Goal: Task Accomplishment & Management: Manage account settings

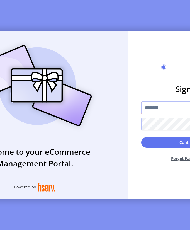
type input "**********"
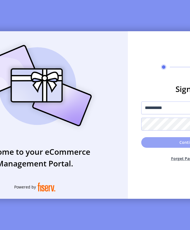
click at [170, 144] on button "Continue" at bounding box center [188, 142] width 94 height 11
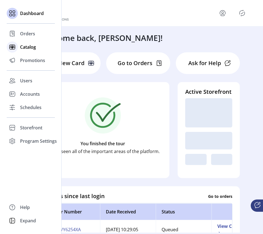
click at [22, 48] on span "Catalog" at bounding box center [28, 47] width 16 height 7
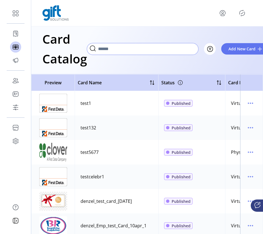
click at [172, 49] on input "Search" at bounding box center [143, 49] width 112 height 12
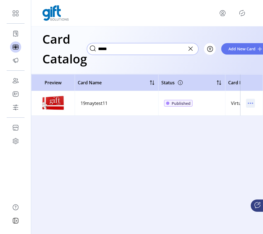
type input "*****"
click at [190, 104] on icon "menu" at bounding box center [250, 103] width 9 height 9
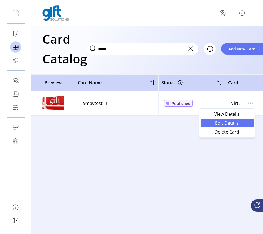
click at [190, 122] on span "Edit Details" at bounding box center [227, 123] width 46 height 4
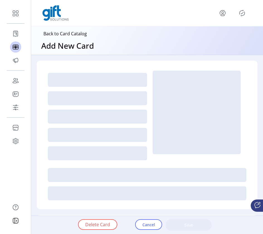
type textarea "********"
type input "*"
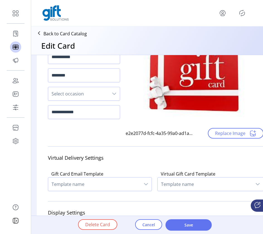
scroll to position [49, 0]
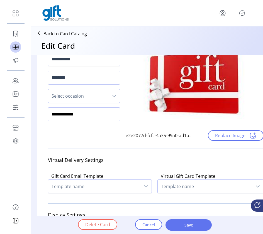
click at [97, 115] on input "**********" at bounding box center [84, 115] width 72 height 14
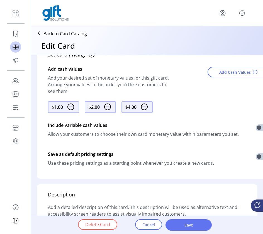
scroll to position [277, 0]
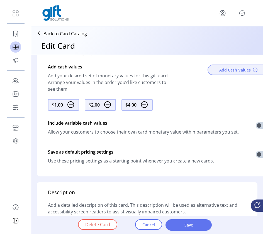
type input "**********"
click at [190, 73] on span "Add Cash Values" at bounding box center [235, 70] width 32 height 6
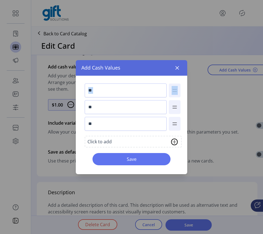
drag, startPoint x: 145, startPoint y: 69, endPoint x: 223, endPoint y: 85, distance: 79.6
click at [190, 85] on div "Add Cash Values ** ** ** Click to add Save" at bounding box center [131, 117] width 263 height 234
drag, startPoint x: 130, startPoint y: 62, endPoint x: 144, endPoint y: 69, distance: 15.5
click at [144, 69] on div "Add Cash Values" at bounding box center [132, 68] width 112 height 16
click at [177, 67] on icon "button" at bounding box center [178, 68] width 4 height 4
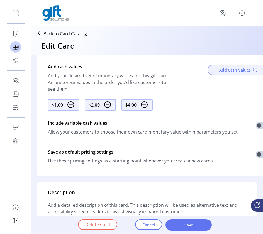
click at [190, 69] on span "Add Cash Values" at bounding box center [235, 70] width 32 height 6
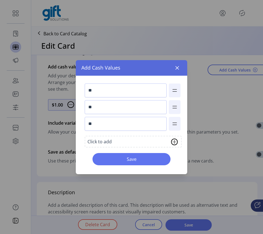
click at [176, 142] on img at bounding box center [174, 142] width 7 height 7
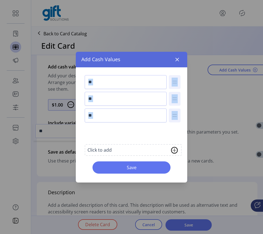
drag, startPoint x: 151, startPoint y: 134, endPoint x: 102, endPoint y: 133, distance: 49.3
click at [102, 133] on input "**" at bounding box center [126, 132] width 82 height 14
type input "***"
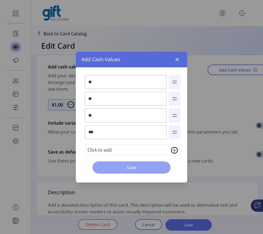
click at [122, 172] on button "Save" at bounding box center [132, 168] width 78 height 12
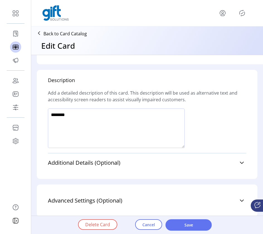
scroll to position [394, 0]
click at [132, 114] on textarea at bounding box center [116, 129] width 137 height 40
type textarea "**********"
click at [190, 161] on icon at bounding box center [242, 163] width 4 height 4
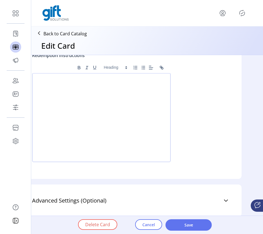
scroll to position [628, 16]
click at [190, 199] on icon at bounding box center [226, 201] width 4 height 4
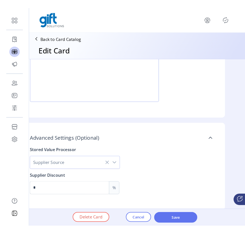
scroll to position [0, 0]
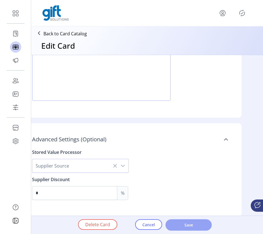
click at [190, 224] on span "Save" at bounding box center [189, 225] width 32 height 6
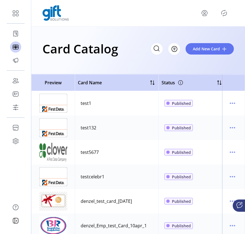
click at [190, 13] on icon "Publisher Panel" at bounding box center [223, 13] width 9 height 9
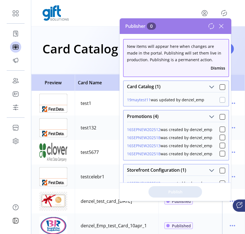
click at [190, 98] on div at bounding box center [222, 100] width 6 height 6
click at [181, 191] on span "Publish 1 Items" at bounding box center [175, 192] width 39 height 6
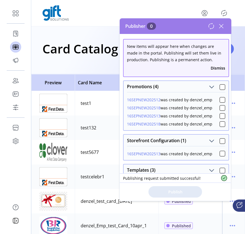
click at [190, 25] on icon at bounding box center [221, 26] width 9 height 9
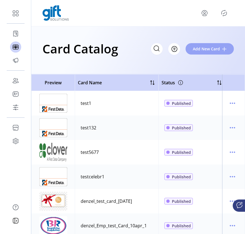
click at [190, 48] on span "Add New Card" at bounding box center [206, 49] width 27 height 6
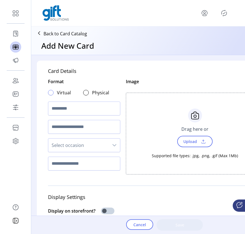
click at [50, 92] on div at bounding box center [51, 93] width 6 height 6
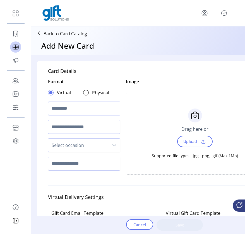
click at [65, 107] on input "text" at bounding box center [84, 109] width 72 height 14
type input "*"
type input "**********"
click at [78, 129] on input "text" at bounding box center [84, 127] width 72 height 14
click at [74, 147] on span "Select occasion" at bounding box center [78, 145] width 60 height 13
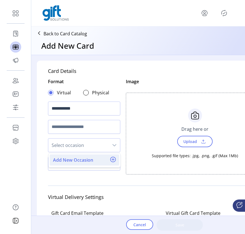
click at [74, 161] on span "Add New Occasion" at bounding box center [73, 160] width 40 height 7
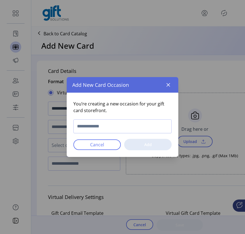
click at [112, 126] on input "text" at bounding box center [122, 127] width 98 height 14
type input "********"
click at [148, 145] on span "Add" at bounding box center [147, 145] width 33 height 6
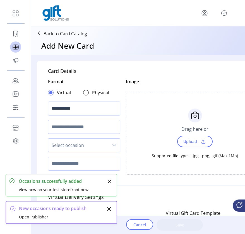
click at [108, 183] on icon "Close" at bounding box center [110, 182] width 4 height 4
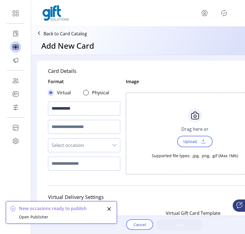
click at [109, 212] on button "Close" at bounding box center [109, 209] width 8 height 8
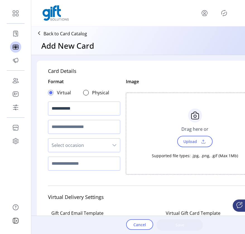
click at [99, 150] on span "Select occasion" at bounding box center [78, 145] width 60 height 13
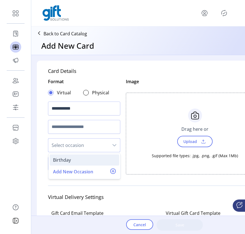
click at [92, 158] on div "Birthday" at bounding box center [84, 160] width 63 height 7
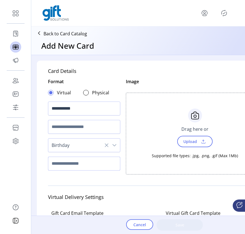
click at [116, 164] on input "text" at bounding box center [84, 164] width 72 height 14
click at [101, 166] on input "text" at bounding box center [84, 164] width 72 height 14
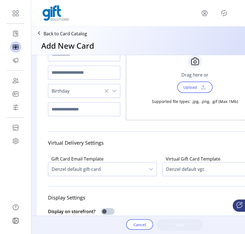
scroll to position [55, 0]
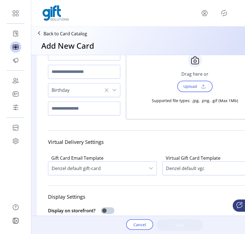
click at [104, 166] on span "Denzel default gift-card" at bounding box center [96, 168] width 97 height 13
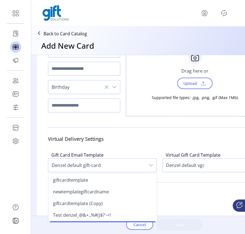
scroll to position [3, 0]
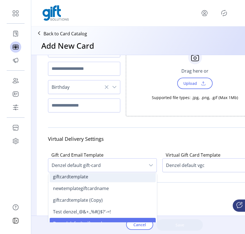
click at [97, 176] on li "giftcardtemplate" at bounding box center [103, 176] width 106 height 11
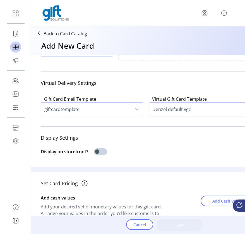
scroll to position [105, 7]
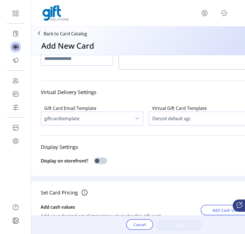
click at [137, 118] on icon "dropdown trigger" at bounding box center [137, 119] width 4 height 4
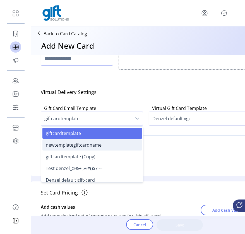
scroll to position [0, 0]
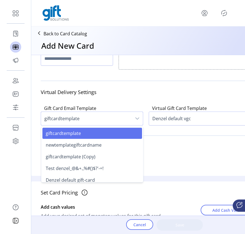
click at [161, 140] on p-divider at bounding box center [151, 135] width 221 height 9
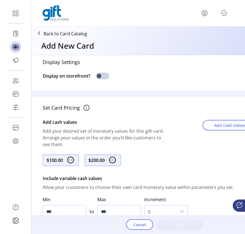
scroll to position [192, 5]
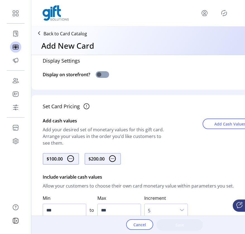
click at [109, 76] on span at bounding box center [102, 74] width 13 height 7
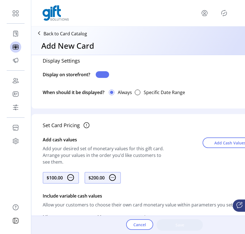
click at [105, 76] on span at bounding box center [102, 74] width 13 height 7
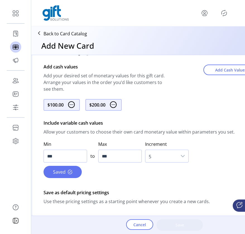
scroll to position [246, 4]
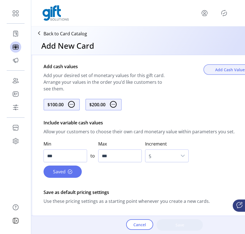
click at [190, 69] on span "Add Cash Values" at bounding box center [231, 70] width 32 height 6
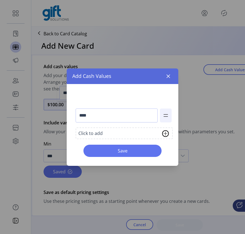
drag, startPoint x: 131, startPoint y: 101, endPoint x: 156, endPoint y: 94, distance: 25.6
click at [167, 133] on img at bounding box center [165, 133] width 7 height 7
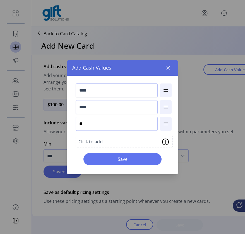
click at [142, 122] on input "**" at bounding box center [117, 124] width 82 height 14
type input "***"
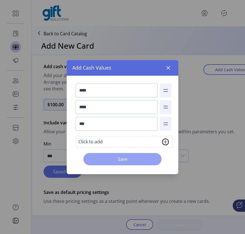
click at [140, 157] on span "Save" at bounding box center [123, 159] width 64 height 7
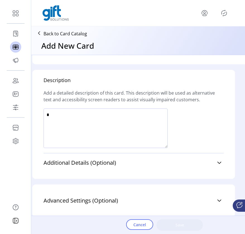
scroll to position [0, 0]
click at [137, 122] on textarea at bounding box center [105, 129] width 124 height 40
click at [51, 112] on textarea at bounding box center [105, 129] width 124 height 40
type textarea "*********"
click at [190, 119] on div at bounding box center [133, 131] width 180 height 45
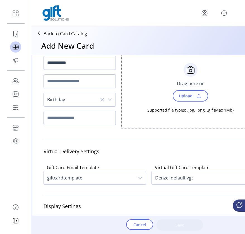
scroll to position [45, 4]
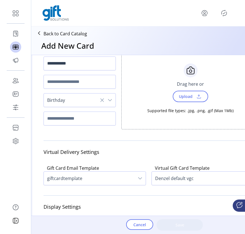
click at [190, 97] on span "Upload" at bounding box center [184, 97] width 19 height 8
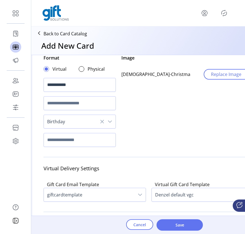
scroll to position [18, 4]
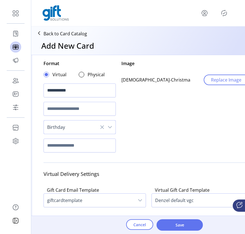
click at [80, 129] on span "Birthday" at bounding box center [74, 127] width 60 height 13
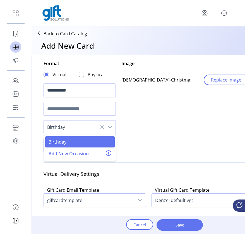
click at [100, 126] on icon at bounding box center [102, 127] width 4 height 4
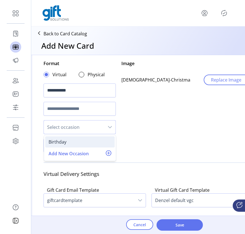
click at [83, 140] on div "Birthday" at bounding box center [80, 142] width 63 height 7
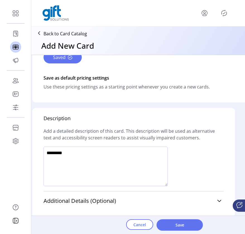
scroll to position [377, 4]
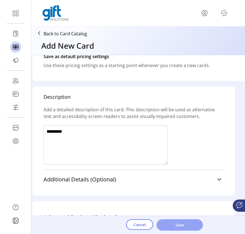
click at [180, 225] on span "Save" at bounding box center [180, 225] width 32 height 6
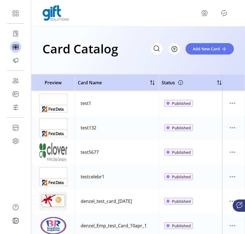
click at [190, 11] on icon "Publisher Panel" at bounding box center [223, 13] width 9 height 9
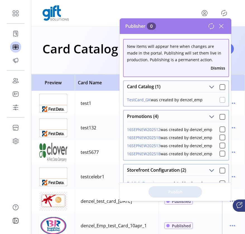
click at [190, 100] on div at bounding box center [222, 100] width 6 height 6
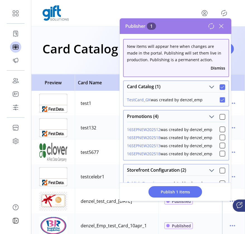
scroll to position [4, 2]
click at [190, 194] on span "Publish 1 Items" at bounding box center [175, 192] width 39 height 6
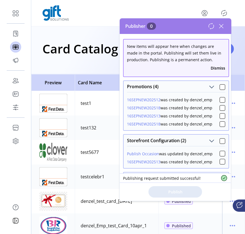
scroll to position [0, 0]
click at [190, 27] on icon at bounding box center [221, 26] width 4 height 4
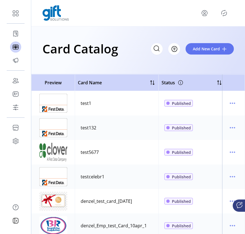
click at [190, 15] on icon "Publisher Panel" at bounding box center [223, 13] width 5 height 6
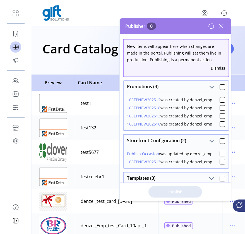
click at [190, 25] on icon at bounding box center [221, 26] width 9 height 9
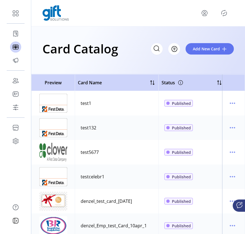
click at [190, 12] on icon "Publisher Panel" at bounding box center [223, 13] width 9 height 9
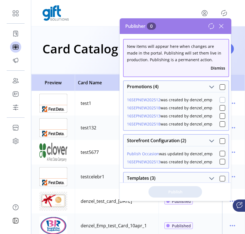
click at [190, 101] on div at bounding box center [222, 100] width 6 height 6
click at [190, 27] on icon at bounding box center [221, 26] width 9 height 9
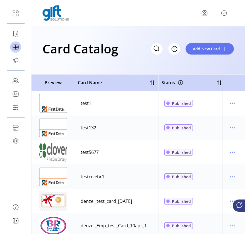
click at [185, 18] on div at bounding box center [137, 13] width 191 height 16
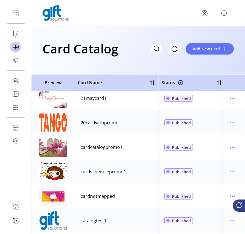
scroll to position [275, 0]
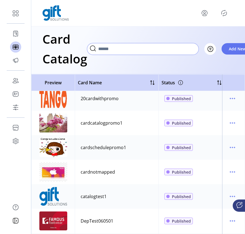
click at [154, 50] on input "Search" at bounding box center [143, 49] width 112 height 12
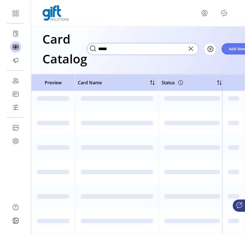
scroll to position [0, 0]
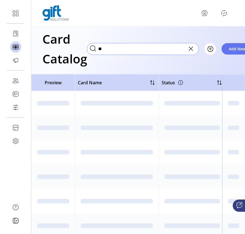
type input "*"
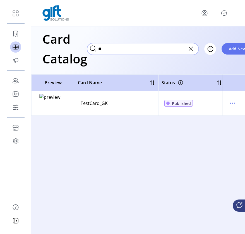
type input "**"
click at [56, 103] on img at bounding box center [53, 103] width 28 height 19
click at [190, 105] on icon "menu" at bounding box center [232, 103] width 9 height 9
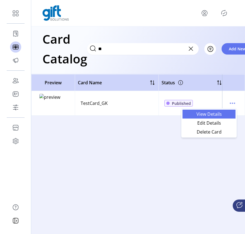
click at [190, 113] on span "View Details" at bounding box center [209, 114] width 46 height 4
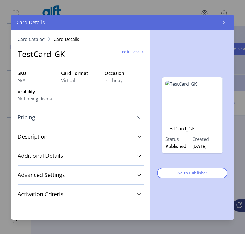
click at [139, 117] on icon at bounding box center [139, 117] width 4 height 4
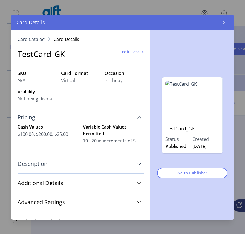
click at [137, 163] on icon at bounding box center [139, 164] width 4 height 4
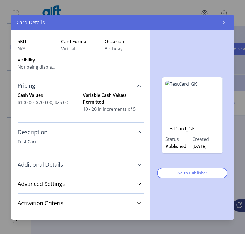
scroll to position [32, 0]
click at [137, 165] on icon at bounding box center [139, 165] width 4 height 4
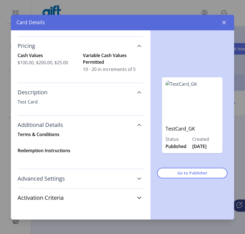
click at [137, 178] on icon at bounding box center [139, 179] width 4 height 4
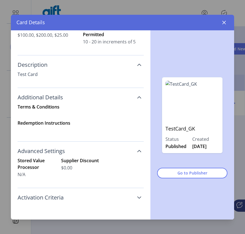
scroll to position [99, 0]
click at [137, 198] on icon at bounding box center [139, 198] width 4 height 4
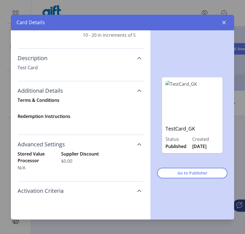
scroll to position [106, 0]
click at [137, 192] on icon at bounding box center [139, 191] width 4 height 4
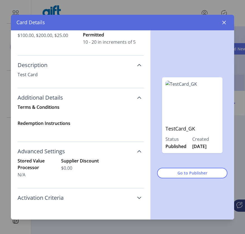
click at [138, 150] on icon at bounding box center [139, 151] width 4 height 4
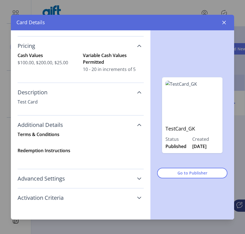
click at [137, 125] on icon at bounding box center [139, 125] width 4 height 4
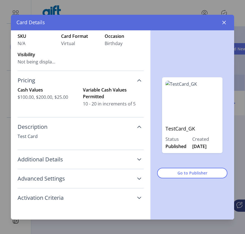
click at [135, 124] on link "Description" at bounding box center [81, 127] width 126 height 12
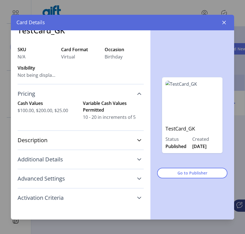
scroll to position [24, 0]
click at [137, 95] on icon at bounding box center [139, 94] width 4 height 2
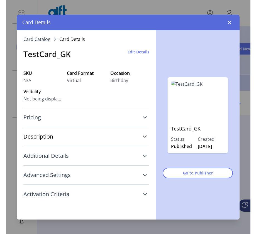
scroll to position [0, 0]
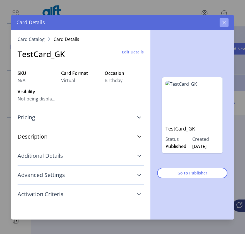
click at [190, 21] on icon "button" at bounding box center [224, 23] width 4 height 4
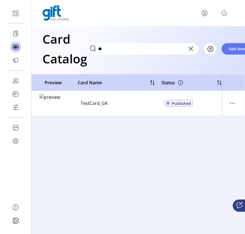
click at [190, 25] on div at bounding box center [138, 13] width 214 height 26
click at [190, 48] on icon at bounding box center [190, 48] width 9 height 9
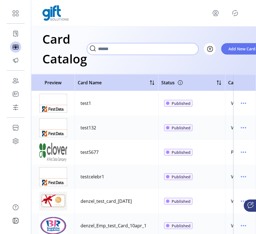
click at [165, 47] on input "Search" at bounding box center [143, 49] width 112 height 12
type input "**"
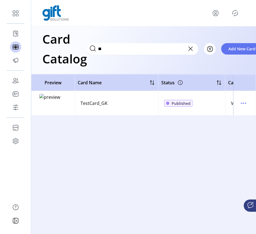
drag, startPoint x: 111, startPoint y: 105, endPoint x: 82, endPoint y: 104, distance: 29.0
click at [82, 104] on td "TestCard_GK" at bounding box center [117, 103] width 84 height 25
copy div "TestCard_GK"
click at [190, 103] on icon "menu" at bounding box center [243, 103] width 1 height 1
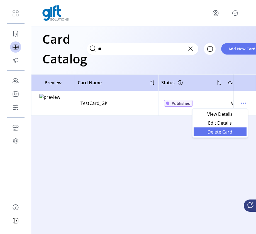
click at [190, 133] on span "Delete Card" at bounding box center [220, 132] width 46 height 4
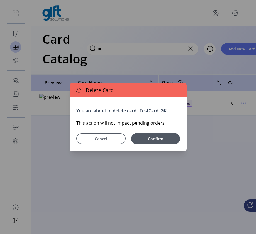
click at [113, 140] on span "Cancel" at bounding box center [100, 139] width 35 height 6
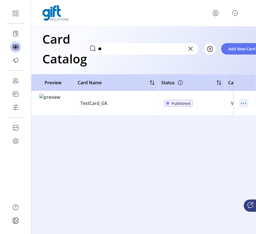
click at [190, 102] on icon "menu" at bounding box center [243, 103] width 9 height 9
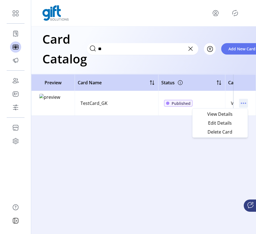
click at [190, 101] on icon "menu" at bounding box center [243, 103] width 9 height 9
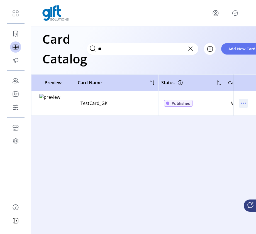
click at [190, 104] on icon "menu" at bounding box center [241, 103] width 1 height 1
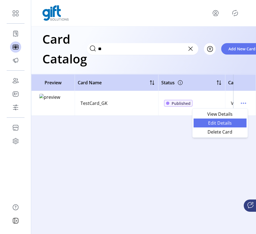
click at [190, 125] on span "Edit Details" at bounding box center [220, 123] width 46 height 4
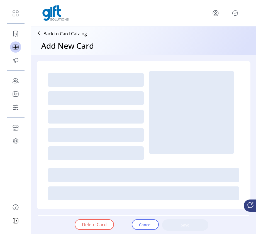
type textarea "*********"
type input "*"
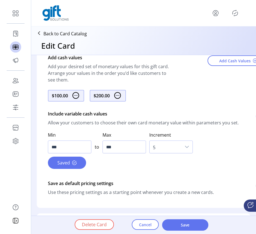
scroll to position [246, 1]
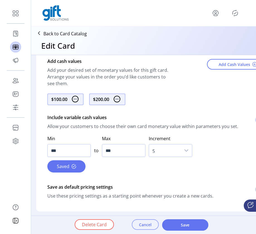
click at [143, 224] on span "Cancel" at bounding box center [145, 225] width 13 height 6
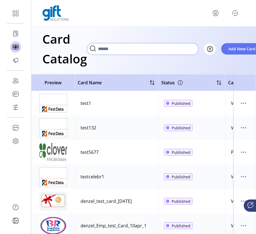
click at [166, 49] on input "Search" at bounding box center [143, 49] width 112 height 12
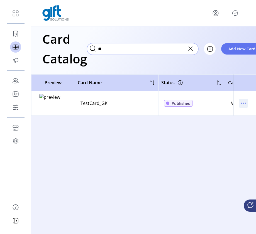
type input "**"
click at [190, 102] on icon "menu" at bounding box center [243, 103] width 9 height 9
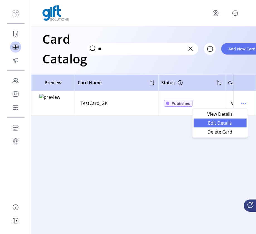
click at [190, 123] on span "Edit Details" at bounding box center [220, 123] width 46 height 4
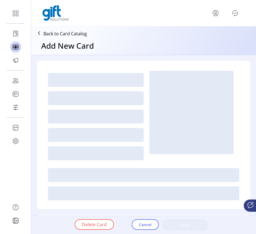
type textarea "*********"
type input "*"
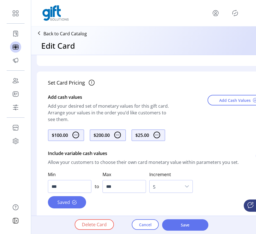
scroll to position [221, 0]
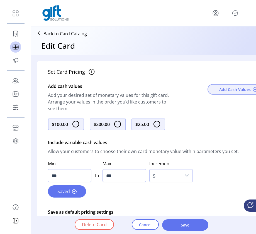
click at [190, 93] on span "Add Cash Values" at bounding box center [235, 90] width 32 height 6
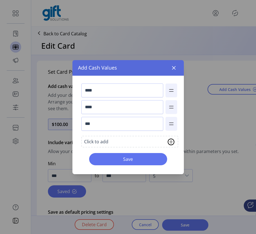
click at [172, 142] on img at bounding box center [171, 142] width 7 height 7
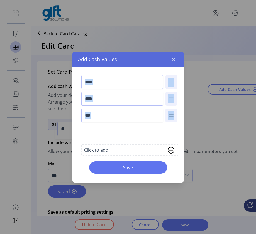
drag, startPoint x: 136, startPoint y: 131, endPoint x: 126, endPoint y: 131, distance: 10.3
click at [126, 131] on input "**" at bounding box center [122, 132] width 82 height 14
type input "***"
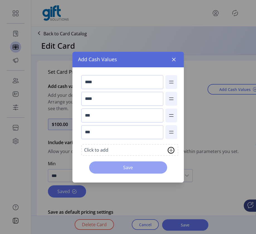
click at [128, 173] on button "Save" at bounding box center [128, 168] width 78 height 12
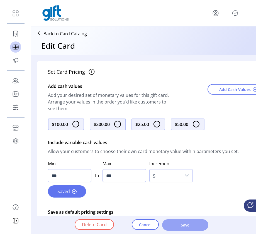
click at [187, 225] on span "Save" at bounding box center [186, 225] width 32 height 6
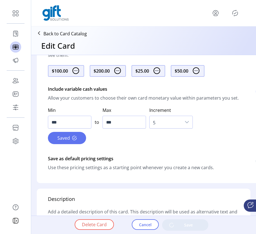
scroll to position [281, 0]
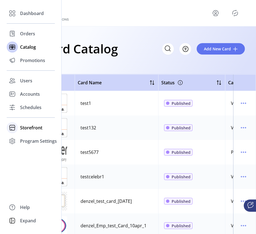
click at [27, 127] on span "Storefront" at bounding box center [31, 128] width 22 height 7
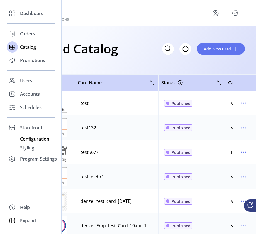
click at [24, 141] on span "Configuration" at bounding box center [34, 139] width 29 height 7
click at [40, 139] on span "Configuration" at bounding box center [34, 139] width 29 height 7
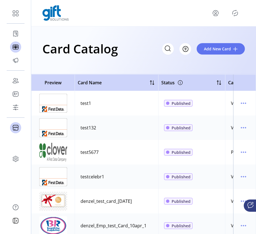
click at [190, 11] on icon "Publisher Panel" at bounding box center [235, 13] width 9 height 9
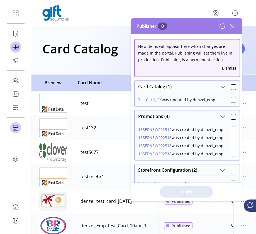
click at [190, 101] on div at bounding box center [234, 100] width 6 height 6
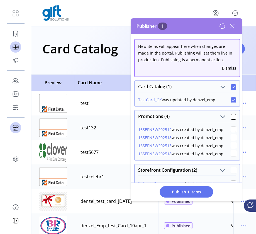
scroll to position [4, 2]
click at [187, 190] on span "Publish 1 Items" at bounding box center [186, 192] width 39 height 6
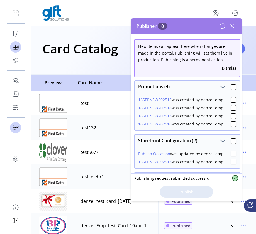
click at [190, 26] on icon at bounding box center [233, 26] width 4 height 4
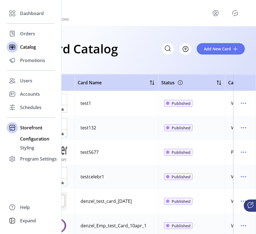
click at [27, 141] on span "Configuration" at bounding box center [34, 139] width 29 height 7
click at [27, 140] on span "Configuration" at bounding box center [34, 139] width 29 height 7
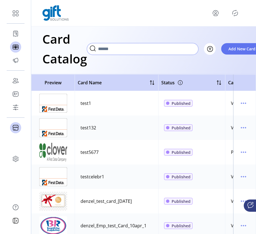
click at [164, 48] on input "Search" at bounding box center [143, 49] width 112 height 12
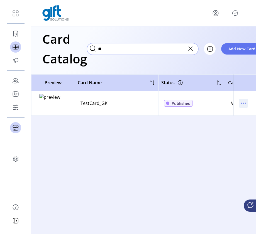
type input "**"
click at [190, 103] on icon "menu" at bounding box center [243, 103] width 9 height 9
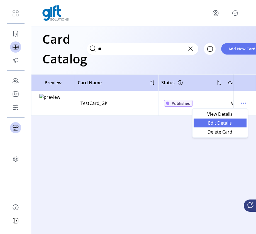
click at [190, 125] on span "Edit Details" at bounding box center [220, 123] width 46 height 4
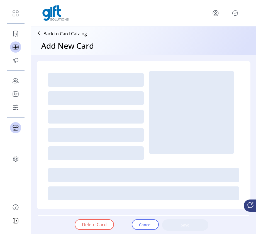
type textarea "*********"
type input "*"
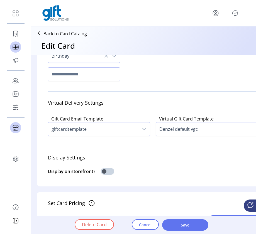
scroll to position [95, 0]
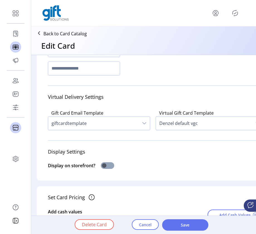
click at [114, 169] on span at bounding box center [107, 166] width 13 height 7
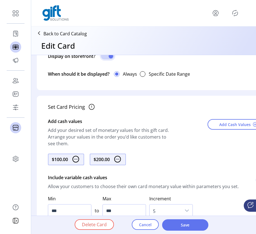
scroll to position [205, 0]
click at [183, 226] on span "Save" at bounding box center [186, 225] width 32 height 6
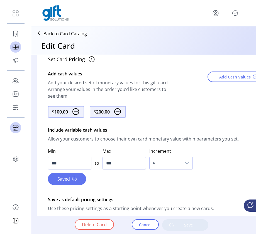
scroll to position [253, 0]
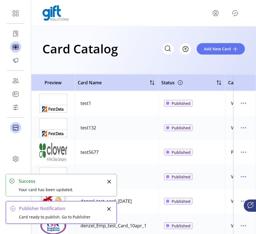
click at [108, 181] on icon "Close" at bounding box center [110, 182] width 4 height 4
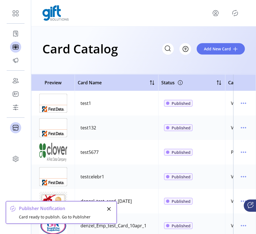
click at [110, 209] on icon "Close" at bounding box center [109, 210] width 4 height 4
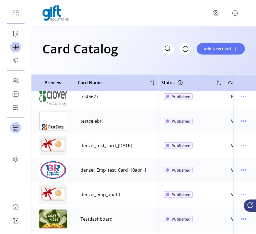
scroll to position [61, 0]
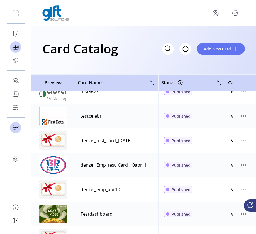
click at [190, 11] on icon "Publisher Panel" at bounding box center [235, 13] width 9 height 9
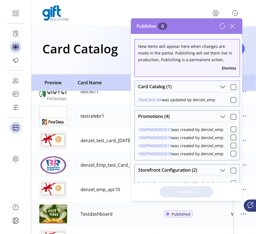
click at [190, 26] on icon at bounding box center [233, 26] width 4 height 4
